Goal: Navigation & Orientation: Understand site structure

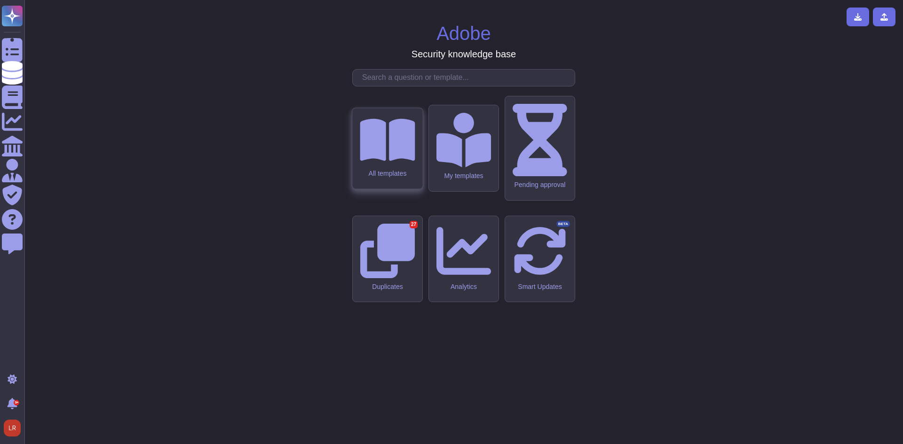
click at [403, 189] on div "All templates" at bounding box center [387, 148] width 70 height 81
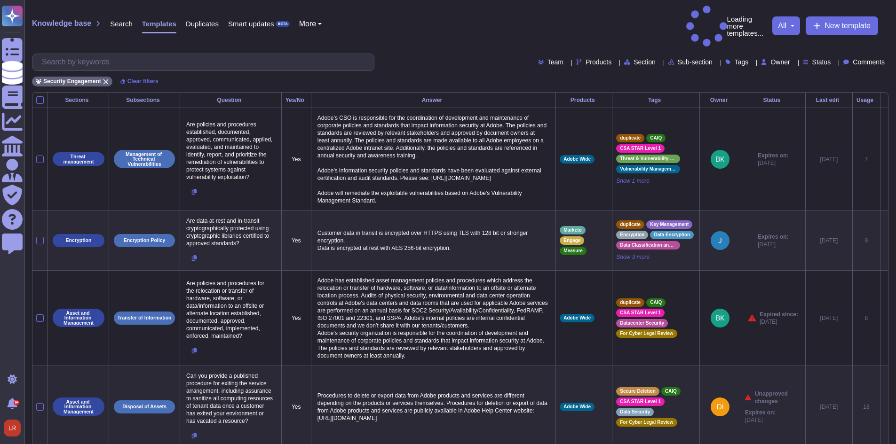
click at [815, 59] on span "Status" at bounding box center [821, 62] width 19 height 7
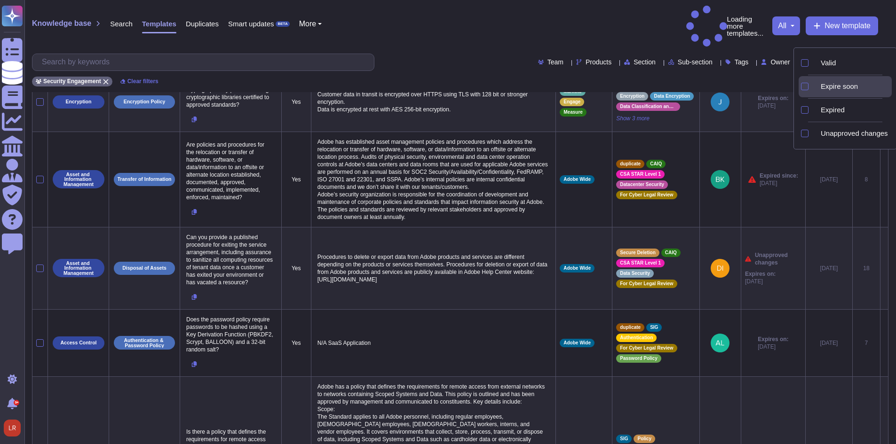
scroll to position [157, 0]
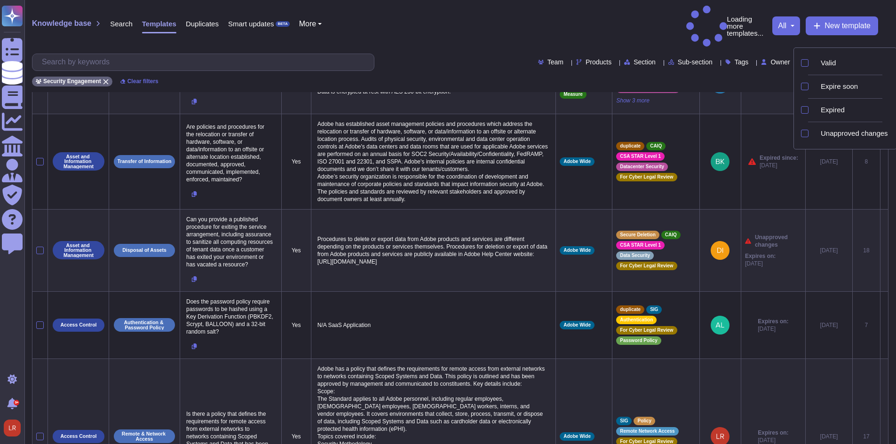
click at [761, 29] on div "Knowledge base Search Templates Duplicates Smart updates BETA More Loading more…" at bounding box center [459, 46] width 871 height 92
click at [735, 59] on span "Tags" at bounding box center [742, 62] width 14 height 7
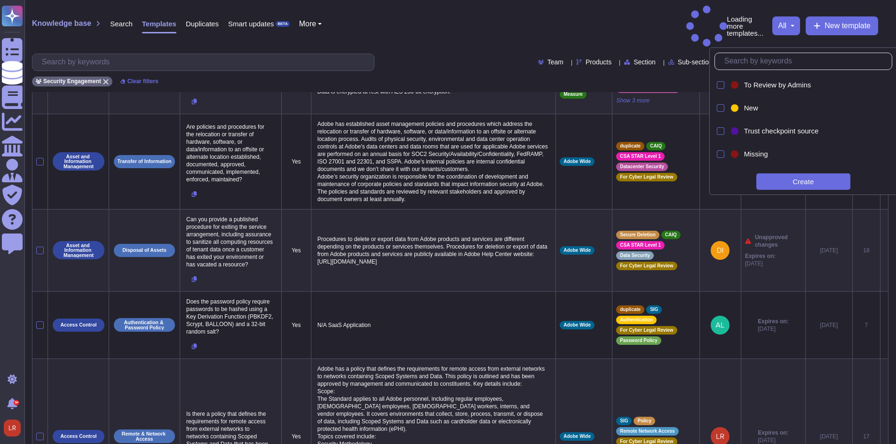
click at [735, 59] on span "Tags" at bounding box center [742, 62] width 14 height 7
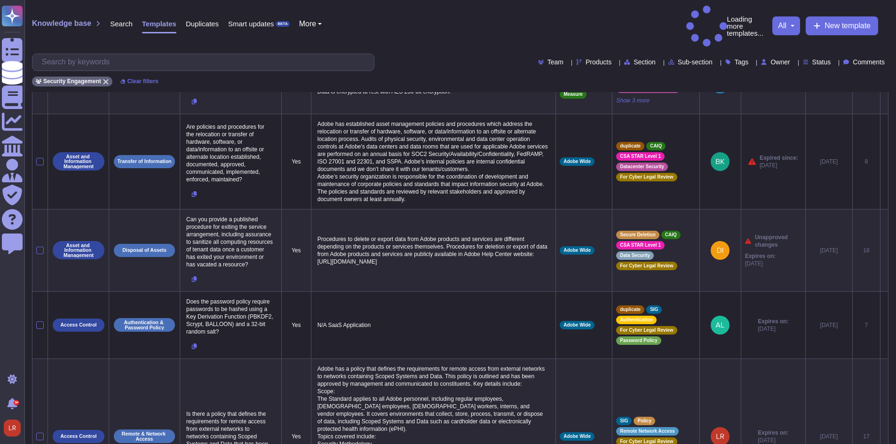
click at [735, 59] on span "Tags" at bounding box center [742, 62] width 14 height 7
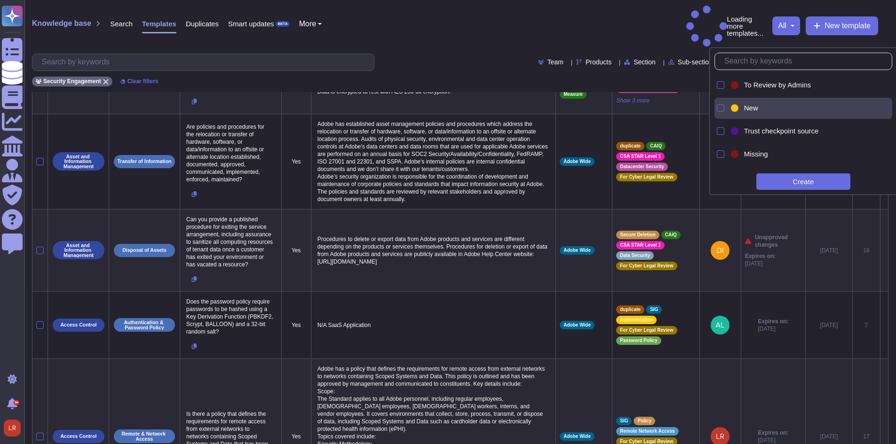
click at [751, 107] on span "New" at bounding box center [751, 108] width 14 height 8
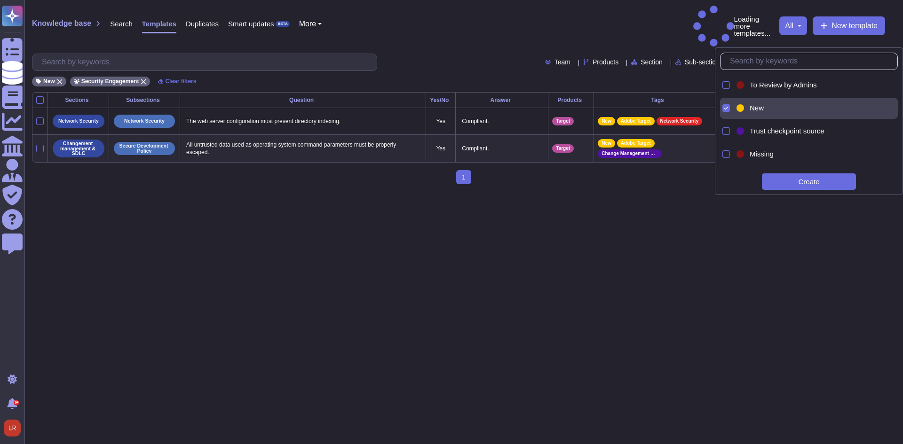
click at [470, 71] on div "New Security Engagement Clear filters" at bounding box center [463, 79] width 863 height 16
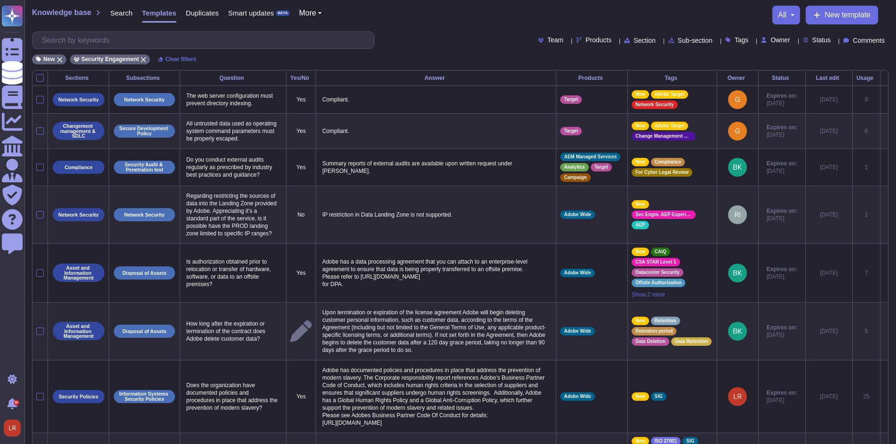
click at [829, 35] on div "Team Products Section Sub-section Tags Owner Status Comments" at bounding box center [460, 40] width 856 height 17
click at [810, 78] on div "Last edit" at bounding box center [828, 78] width 39 height 6
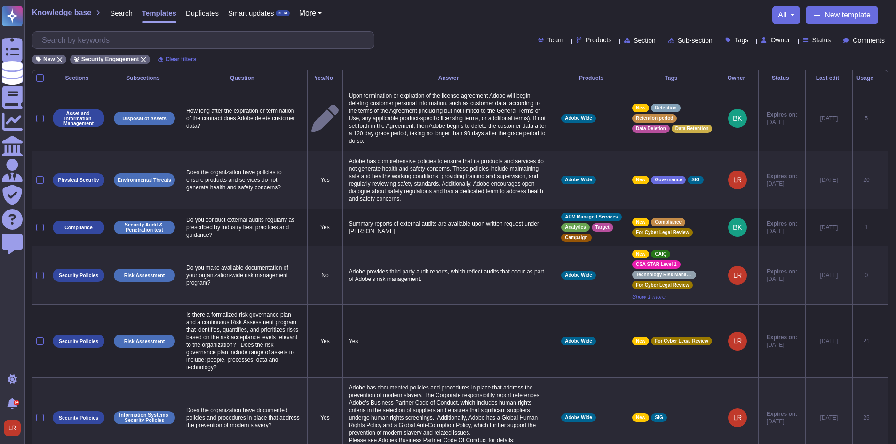
click at [483, 43] on div "Team Products Section Sub-section Tags Owner Status Comments" at bounding box center [460, 40] width 856 height 17
click at [194, 14] on span "Duplicates" at bounding box center [202, 12] width 33 height 7
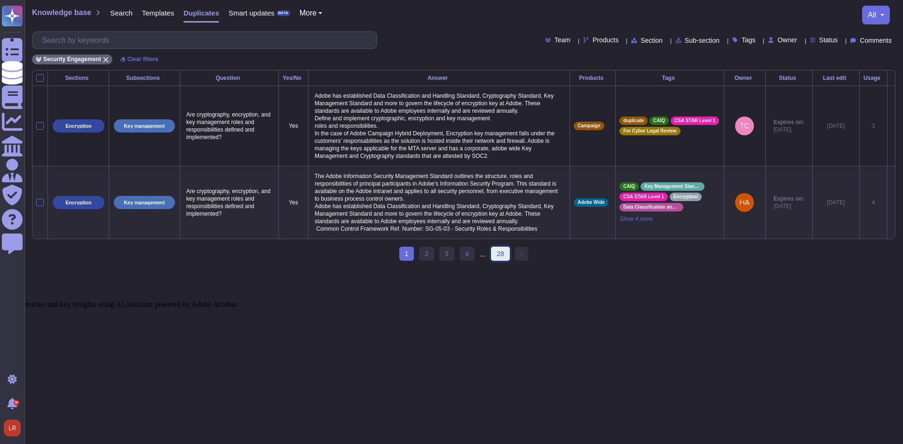
click at [502, 261] on link "28" at bounding box center [500, 254] width 19 height 14
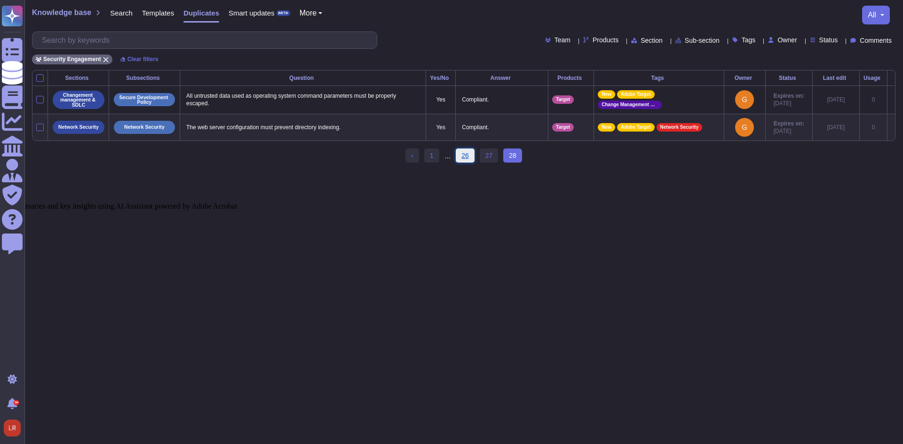
click at [467, 161] on link "26" at bounding box center [465, 156] width 19 height 14
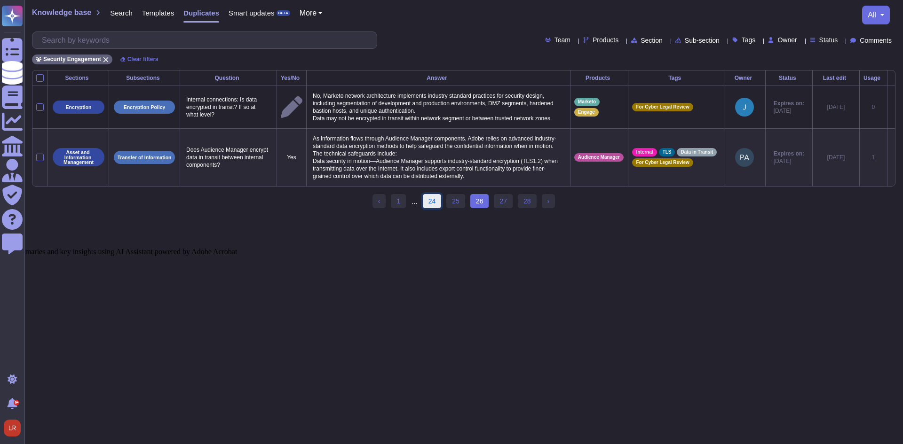
click at [430, 205] on link "24" at bounding box center [432, 201] width 19 height 14
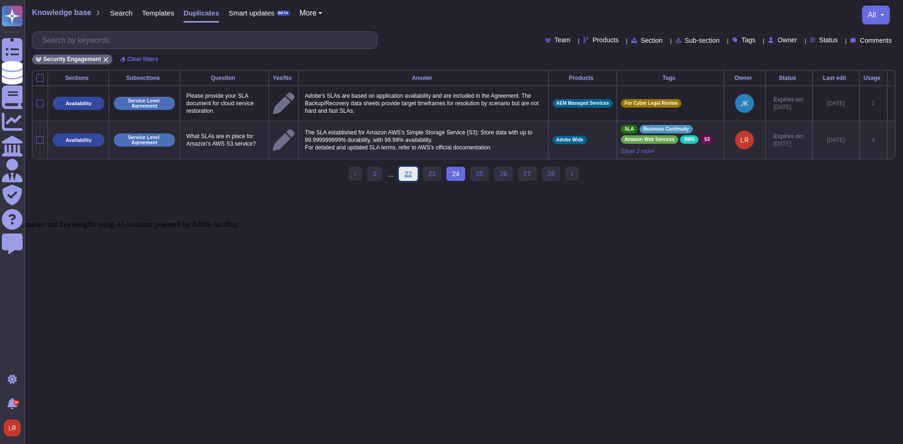
click at [407, 180] on link "22" at bounding box center [408, 174] width 19 height 14
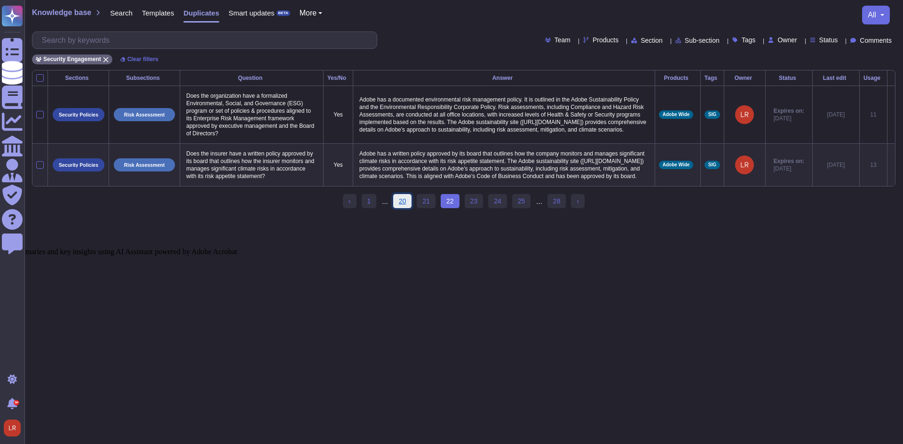
click at [407, 208] on link "20" at bounding box center [402, 201] width 19 height 14
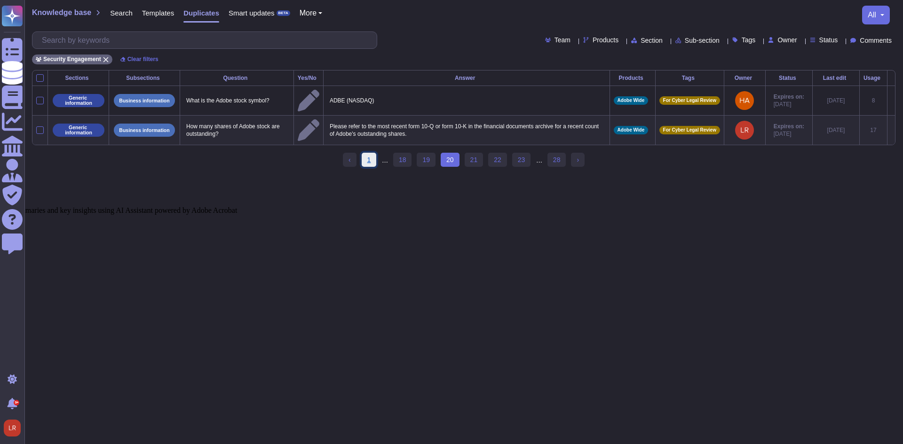
click at [372, 159] on link "1" at bounding box center [369, 160] width 15 height 14
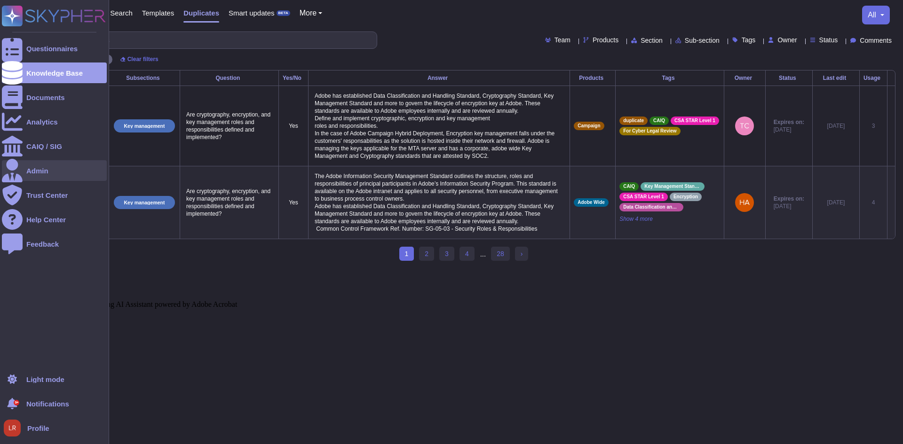
click at [40, 174] on div "Admin" at bounding box center [37, 170] width 22 height 7
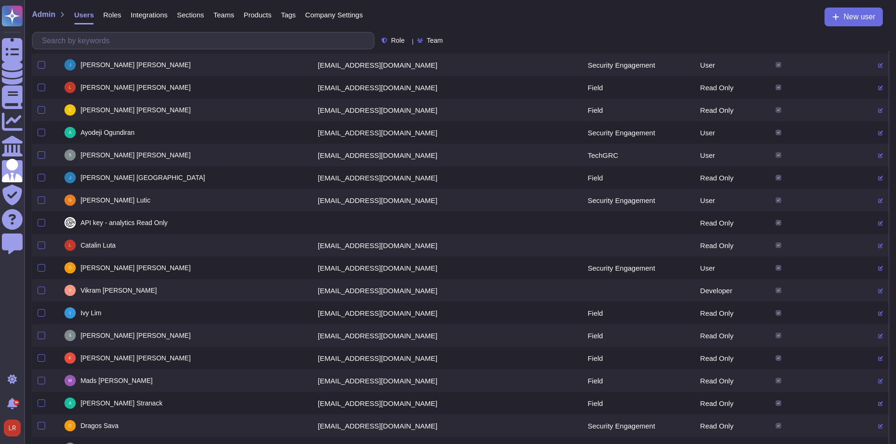
scroll to position [1095, 0]
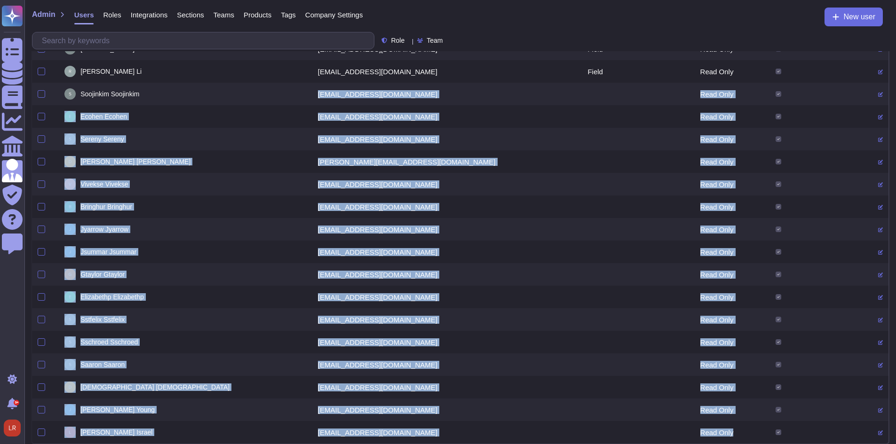
drag, startPoint x: 376, startPoint y: 135, endPoint x: 682, endPoint y: 435, distance: 428.6
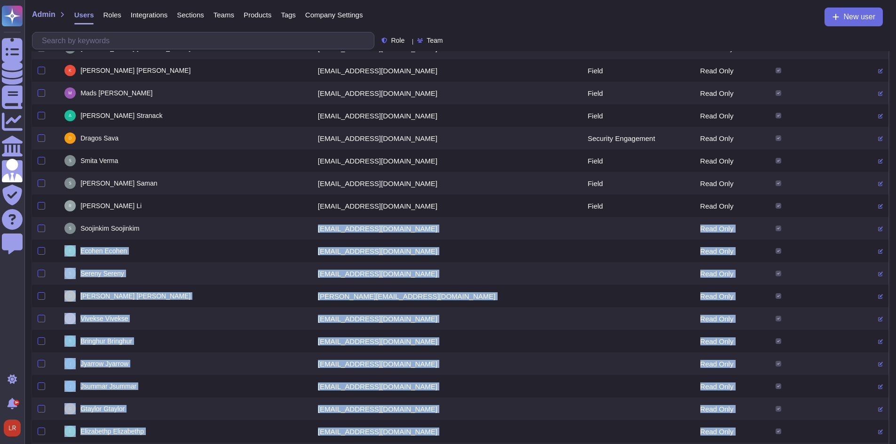
scroll to position [938, 0]
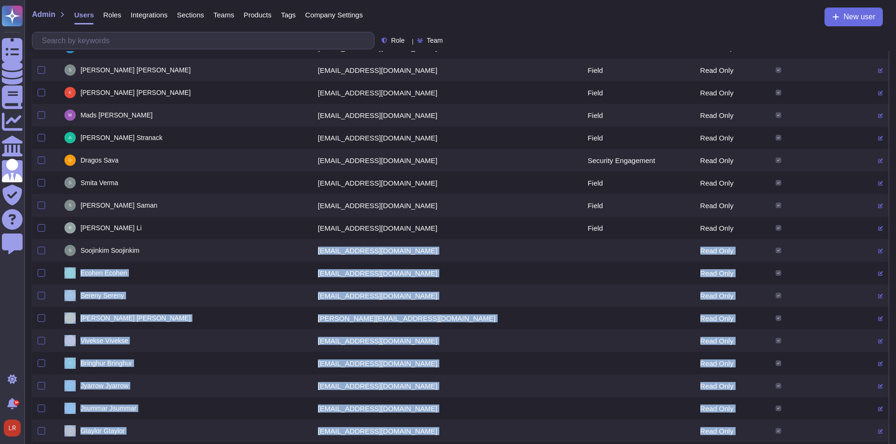
click at [405, 252] on td "soojinkim@adobe.com" at bounding box center [447, 250] width 270 height 23
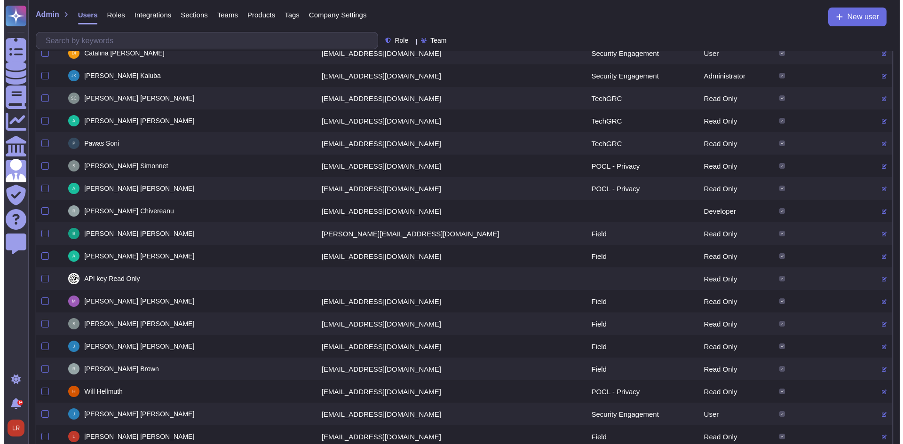
scroll to position [0, 0]
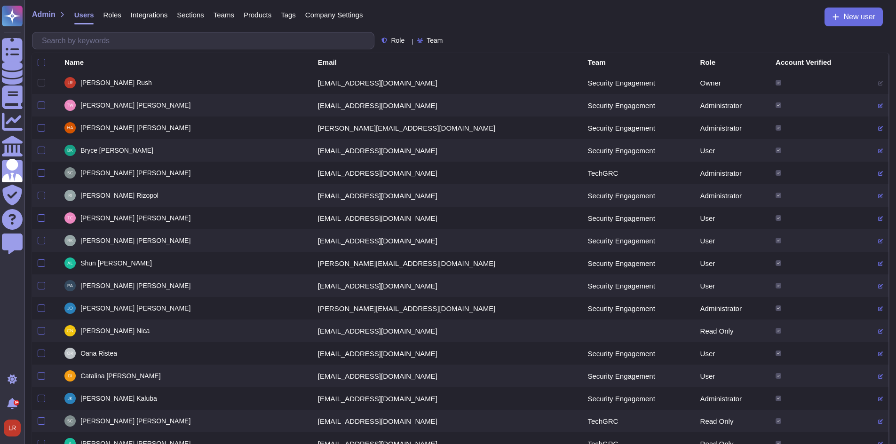
click at [116, 16] on span "Roles" at bounding box center [112, 14] width 18 height 7
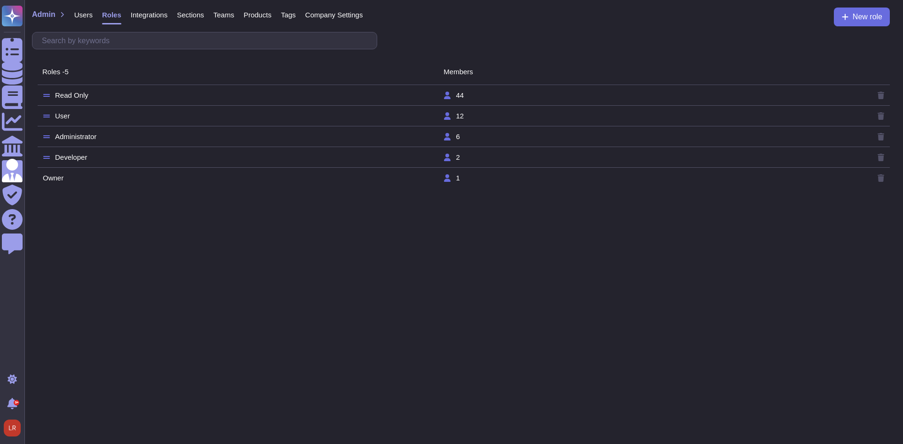
click at [226, 11] on span "Teams" at bounding box center [223, 14] width 21 height 7
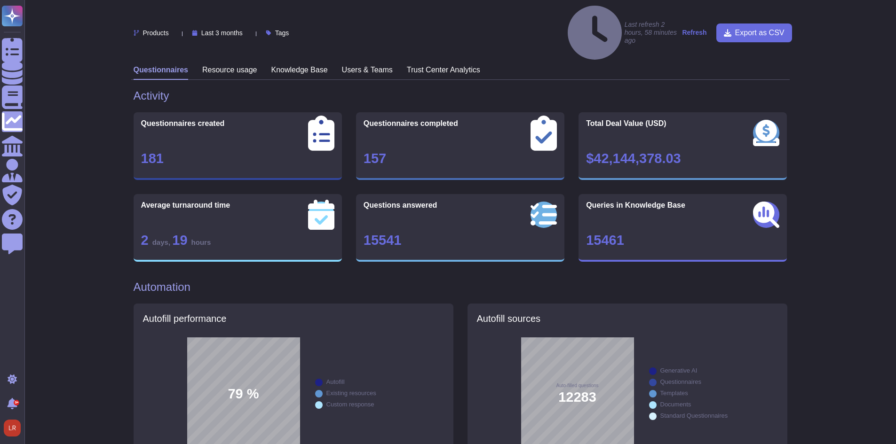
click at [300, 65] on h3 "Knowledge Base" at bounding box center [299, 69] width 56 height 9
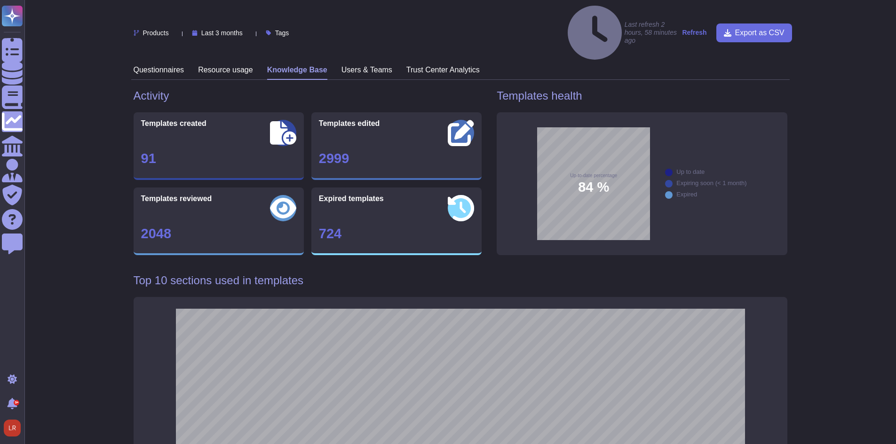
click at [332, 227] on div "724" at bounding box center [396, 234] width 155 height 14
click at [421, 274] on h1 "Top 10 sections used in templates" at bounding box center [461, 281] width 654 height 14
click at [446, 188] on div "Expired templates 724" at bounding box center [396, 222] width 170 height 68
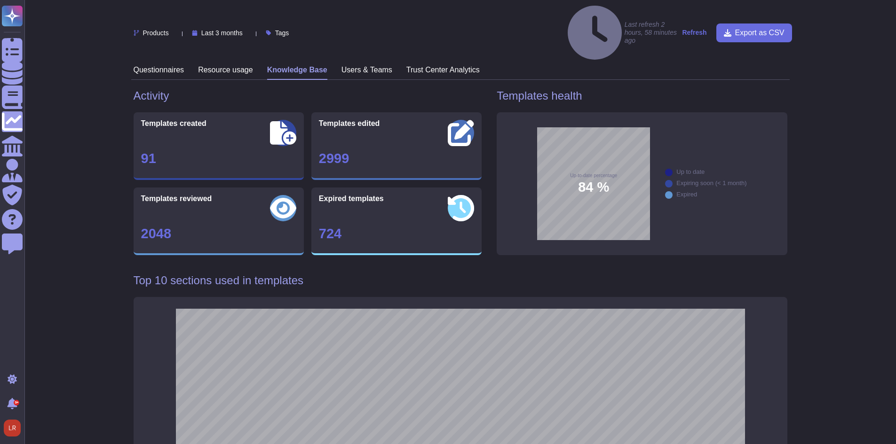
click at [387, 188] on div "Expired templates 724" at bounding box center [396, 222] width 170 height 68
click at [400, 188] on div "Expired templates 724" at bounding box center [396, 222] width 170 height 68
click at [359, 195] on span "Expired templates" at bounding box center [351, 199] width 65 height 8
click at [340, 152] on div "2999" at bounding box center [396, 159] width 155 height 14
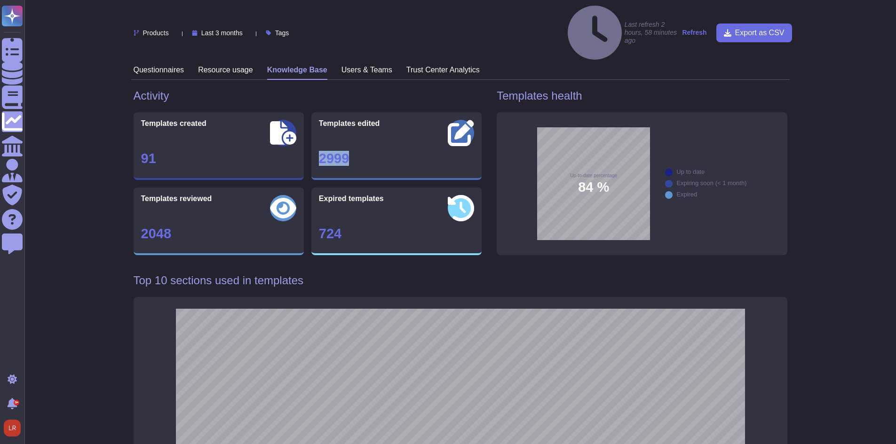
click at [340, 152] on div "2999" at bounding box center [396, 159] width 155 height 14
click at [163, 227] on div "2048" at bounding box center [218, 234] width 155 height 14
click at [223, 274] on h1 "Top 10 sections used in templates" at bounding box center [461, 281] width 654 height 14
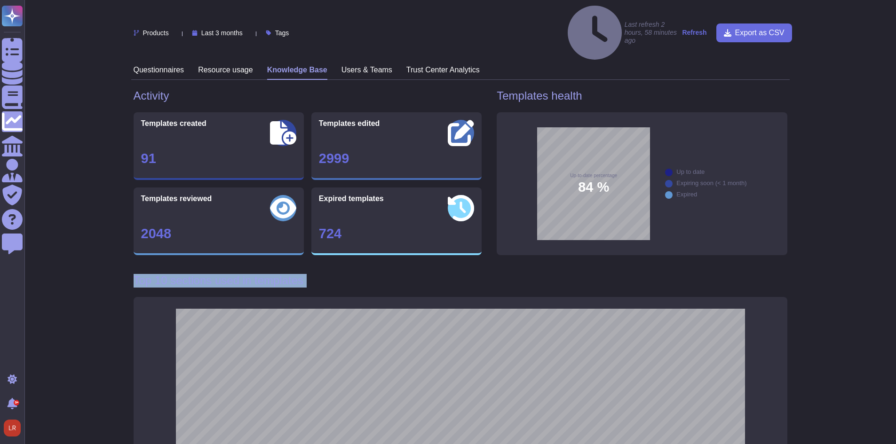
click at [223, 274] on h1 "Top 10 sections used in templates" at bounding box center [461, 281] width 654 height 14
click at [364, 65] on h3 "Users & Teams" at bounding box center [366, 69] width 51 height 9
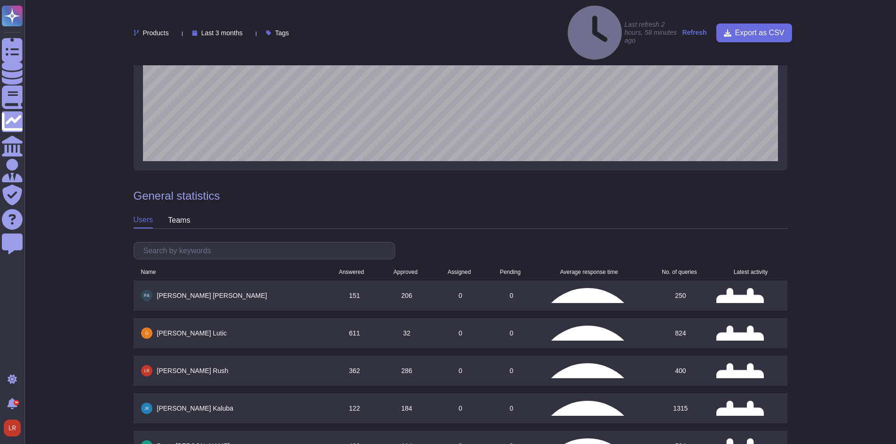
scroll to position [672, 0]
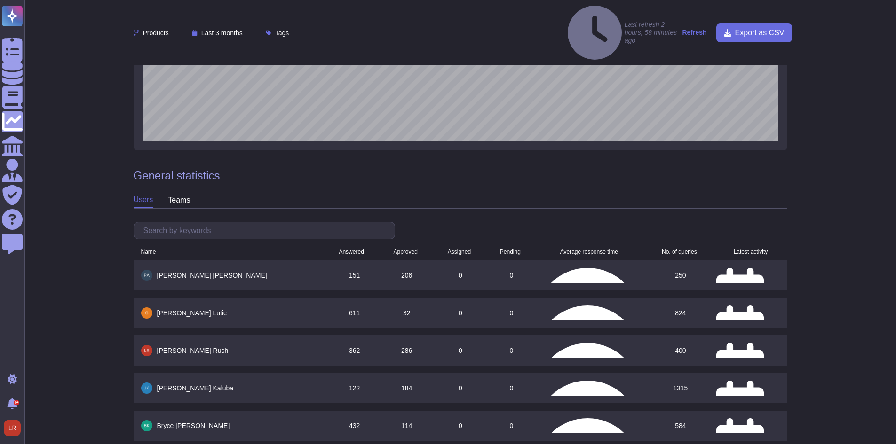
click at [182, 193] on div "teams" at bounding box center [179, 200] width 22 height 15
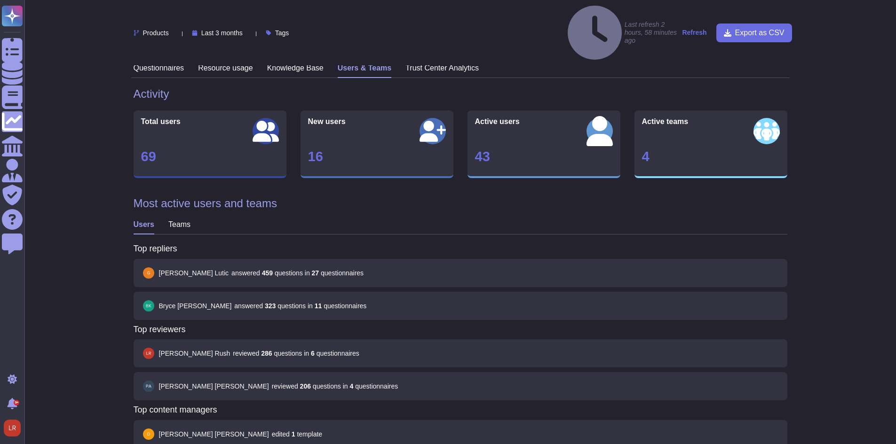
scroll to position [0, 0]
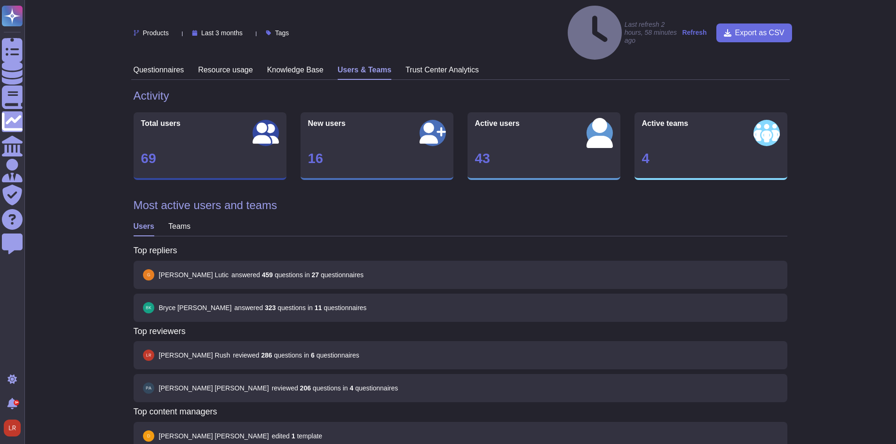
click at [182, 222] on h3 "Teams" at bounding box center [179, 226] width 22 height 9
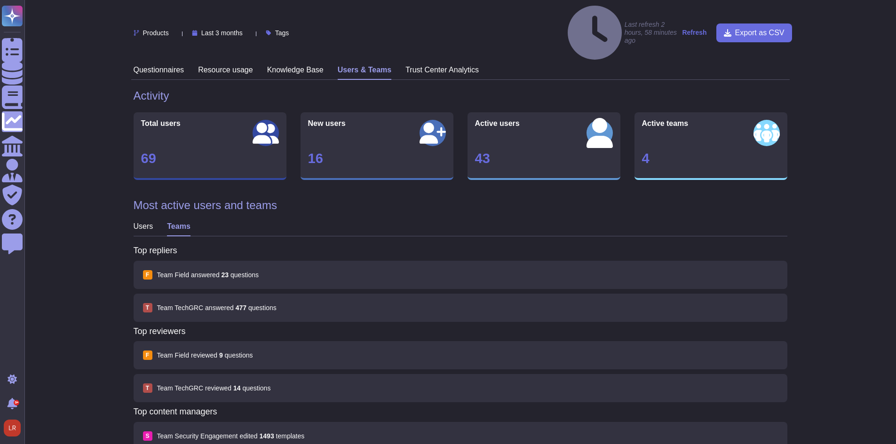
drag, startPoint x: 394, startPoint y: 188, endPoint x: 391, endPoint y: 179, distance: 9.5
click at [394, 222] on div "Users Teams" at bounding box center [461, 229] width 654 height 15
click at [440, 222] on div "Users Teams" at bounding box center [461, 229] width 654 height 15
click at [402, 199] on h1 "Most active users and teams" at bounding box center [461, 206] width 654 height 14
drag, startPoint x: 171, startPoint y: 174, endPoint x: 325, endPoint y: 179, distance: 154.3
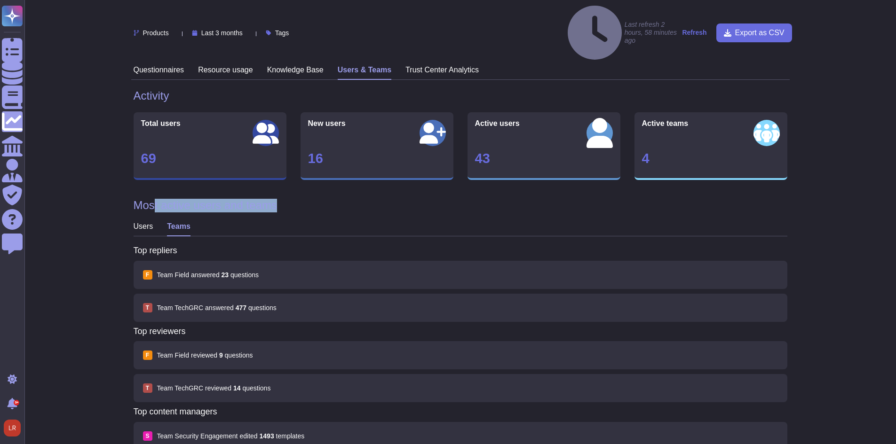
click at [325, 199] on div "Most active users and teams Users Teams Top repliers F Team Field answered 23 q…" at bounding box center [461, 384] width 654 height 370
click at [213, 199] on h1 "Most active users and teams" at bounding box center [461, 206] width 654 height 14
click at [210, 199] on h1 "Most active users and teams" at bounding box center [461, 206] width 654 height 14
drag, startPoint x: 137, startPoint y: 296, endPoint x: 223, endPoint y: 302, distance: 86.8
click at [223, 327] on div "Top reviewers F Team Field reviewed 9 question s T Team TechGRC reviewed 14 que…" at bounding box center [461, 367] width 654 height 81
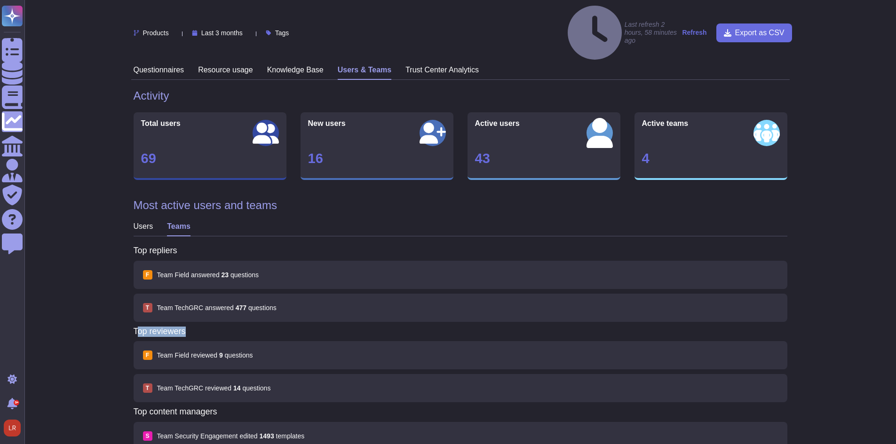
click at [197, 327] on h2 "Top reviewers" at bounding box center [461, 332] width 654 height 10
drag, startPoint x: 184, startPoint y: 296, endPoint x: 130, endPoint y: 299, distance: 54.2
click at [190, 327] on h2 "Top reviewers" at bounding box center [461, 332] width 654 height 10
drag, startPoint x: 190, startPoint y: 295, endPoint x: 111, endPoint y: 299, distance: 78.6
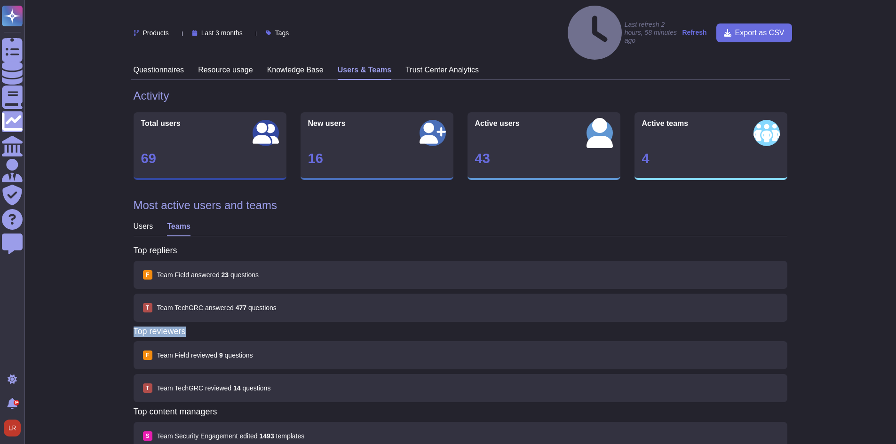
drag, startPoint x: 134, startPoint y: 214, endPoint x: 185, endPoint y: 221, distance: 51.7
click at [185, 246] on div "Top repliers F Team Field answered 23 question s T Team TechGRC answered 477 qu…" at bounding box center [461, 286] width 654 height 81
drag, startPoint x: 187, startPoint y: 299, endPoint x: 128, endPoint y: 299, distance: 58.3
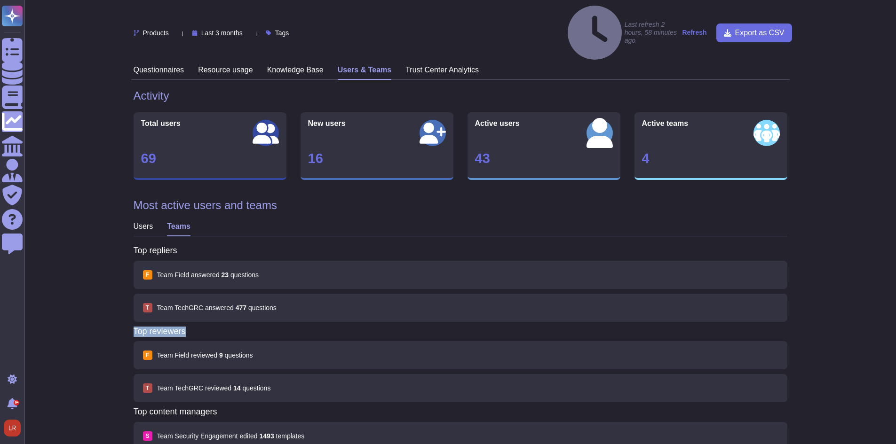
click at [192, 327] on h2 "Top reviewers" at bounding box center [461, 332] width 654 height 10
click at [175, 327] on h2 "Top reviewers" at bounding box center [461, 332] width 654 height 10
click at [176, 327] on h2 "Top reviewers" at bounding box center [461, 332] width 654 height 10
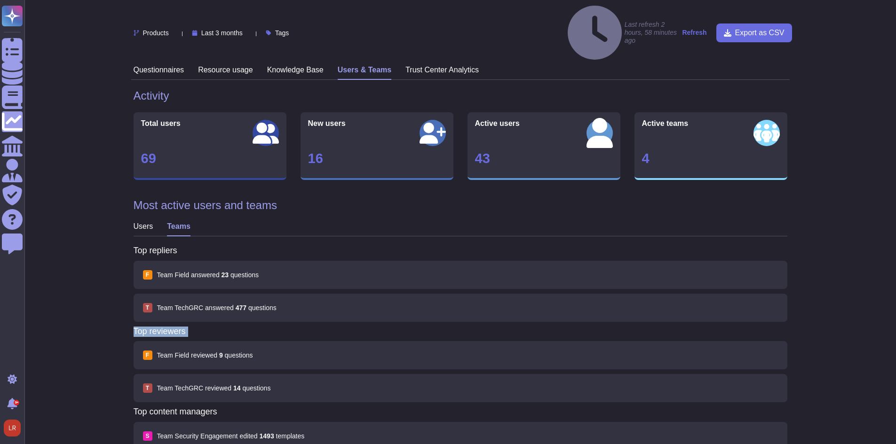
click at [176, 327] on h2 "Top reviewers" at bounding box center [461, 332] width 654 height 10
click at [165, 246] on h2 "Top repliers" at bounding box center [461, 251] width 654 height 10
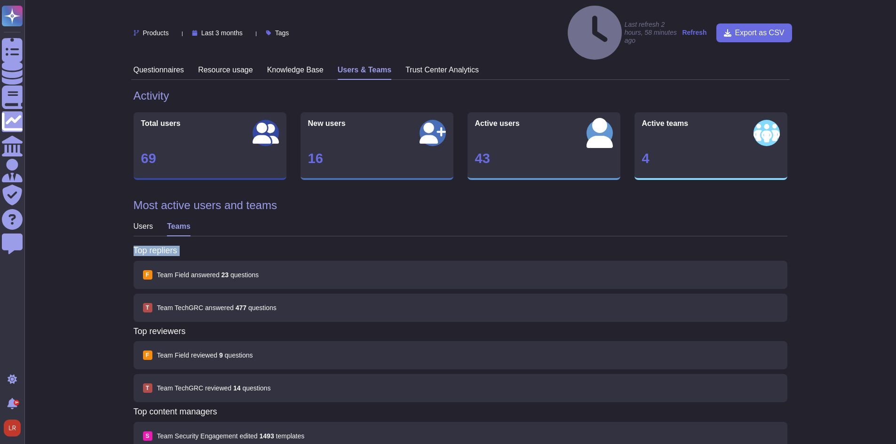
click at [164, 246] on h2 "Top repliers" at bounding box center [461, 251] width 654 height 10
click at [362, 199] on div "Most active users and teams Users Teams Top repliers F Team Field answered 23 q…" at bounding box center [461, 384] width 654 height 370
drag, startPoint x: 142, startPoint y: 214, endPoint x: 185, endPoint y: 216, distance: 42.9
click at [185, 246] on h2 "Top repliers" at bounding box center [461, 251] width 654 height 10
drag, startPoint x: 138, startPoint y: 296, endPoint x: 199, endPoint y: 299, distance: 61.2
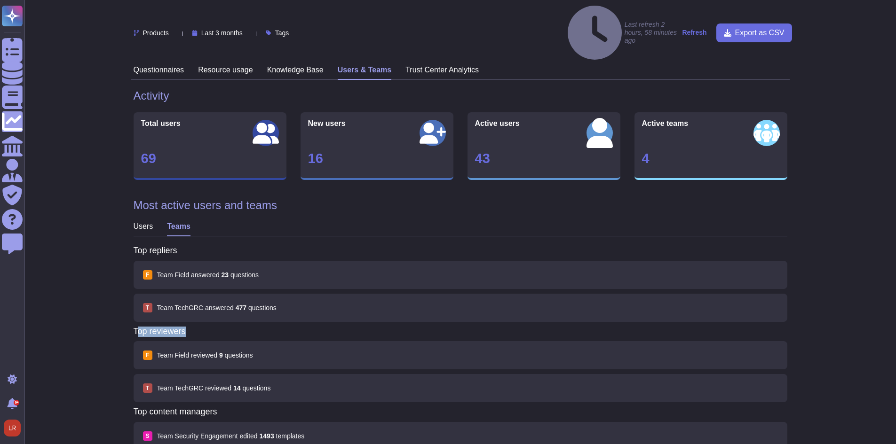
click at [199, 327] on h2 "Top reviewers" at bounding box center [461, 332] width 654 height 10
drag, startPoint x: 139, startPoint y: 377, endPoint x: 225, endPoint y: 374, distance: 86.1
click at [225, 407] on h2 "Top content managers" at bounding box center [461, 412] width 654 height 10
click at [223, 407] on h2 "Top content managers" at bounding box center [461, 412] width 654 height 10
drag, startPoint x: 219, startPoint y: 377, endPoint x: 127, endPoint y: 374, distance: 92.2
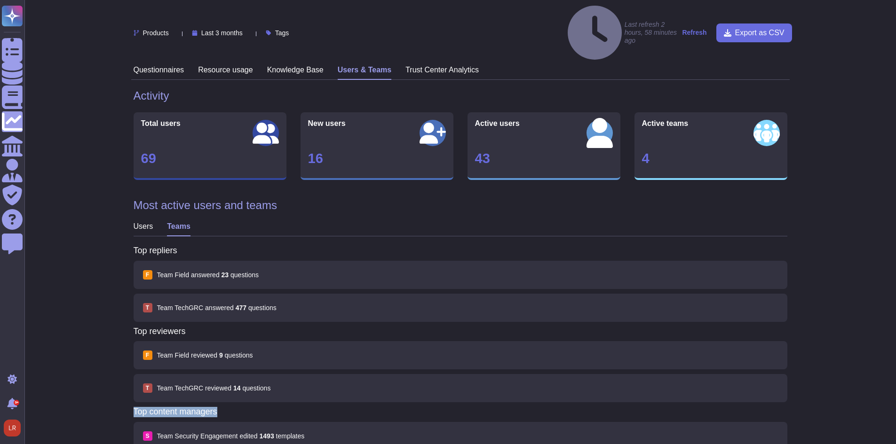
click at [158, 327] on h2 "Top reviewers" at bounding box center [461, 332] width 654 height 10
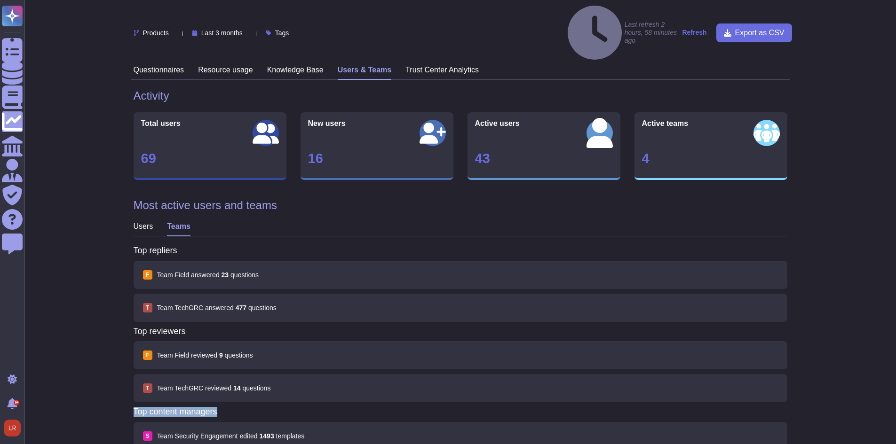
drag, startPoint x: 220, startPoint y: 379, endPoint x: 128, endPoint y: 374, distance: 91.3
click at [389, 199] on div "Most active users and teams Users Teams Top repliers F Team Field answered 23 q…" at bounding box center [461, 384] width 654 height 370
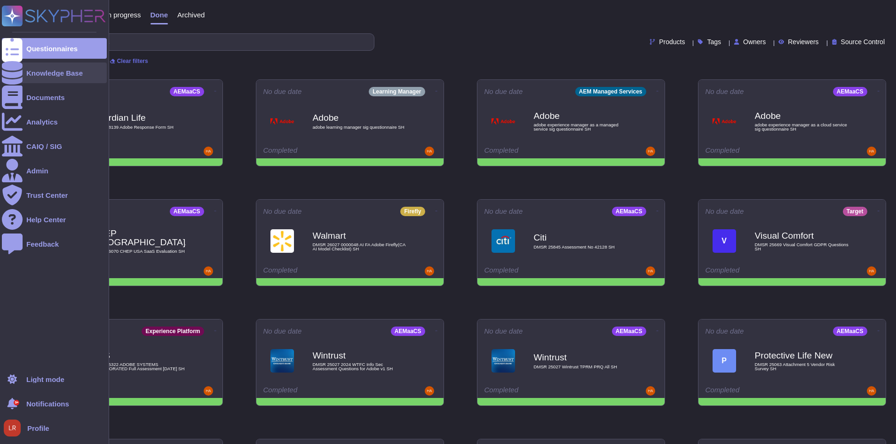
click at [15, 74] on icon at bounding box center [12, 73] width 21 height 24
